Goal: Entertainment & Leisure: Consume media (video, audio)

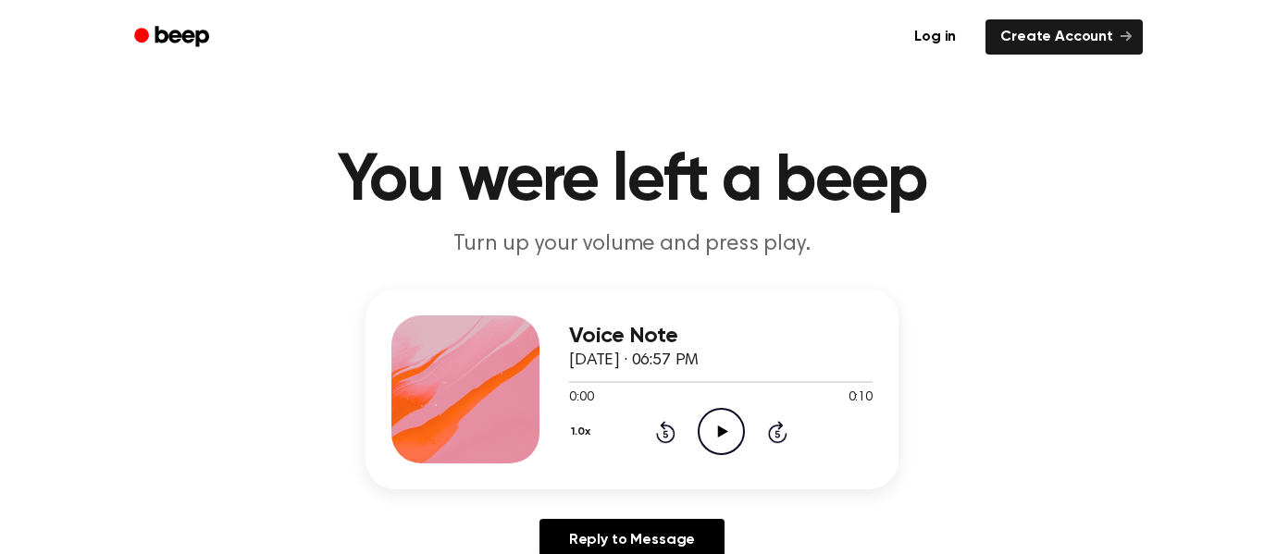
click at [710, 461] on div "Voice Note September 10, 2025 · 06:57 PM 0:00 0:10 Your browser does not suppor…" at bounding box center [720, 389] width 303 height 148
click at [696, 436] on div "1.0x Rewind 5 seconds Play Audio Skip 5 seconds" at bounding box center [720, 431] width 303 height 47
click at [739, 431] on icon "Play Audio" at bounding box center [720, 431] width 47 height 47
click at [730, 460] on div "Voice Note [DATE] · 06:57 PM 0:00 0:10 Your browser does not support the [objec…" at bounding box center [720, 389] width 303 height 148
click at [715, 448] on icon "Play Audio" at bounding box center [720, 431] width 47 height 47
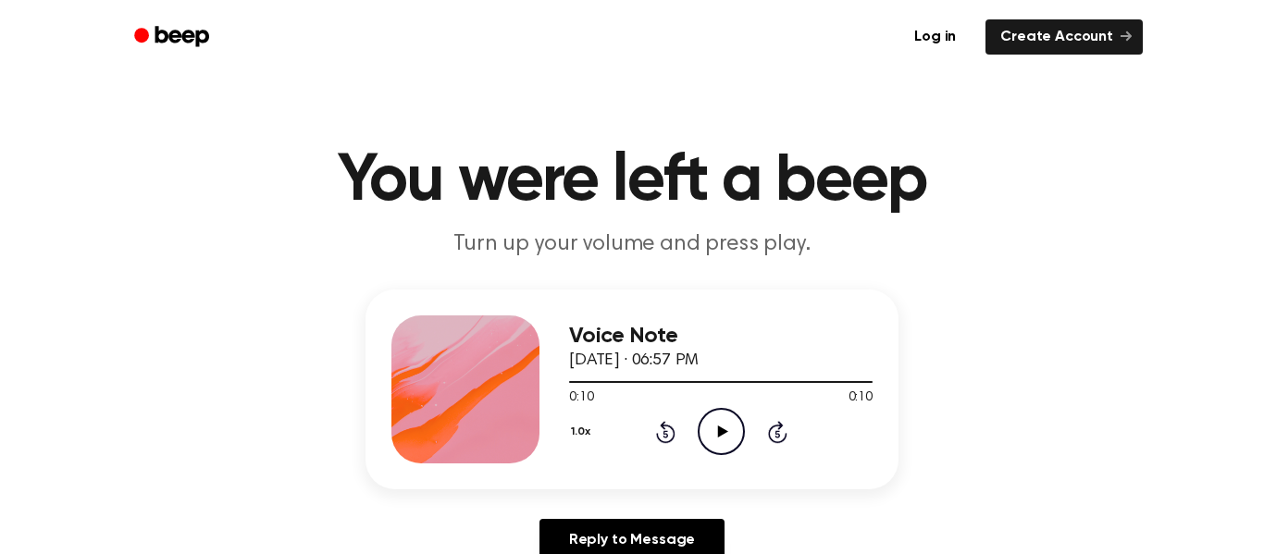
click at [706, 418] on icon "Play Audio" at bounding box center [720, 431] width 47 height 47
click at [743, 438] on circle at bounding box center [720, 431] width 45 height 45
click at [711, 449] on icon "Play Audio" at bounding box center [720, 431] width 47 height 47
